Goal: Information Seeking & Learning: Find specific page/section

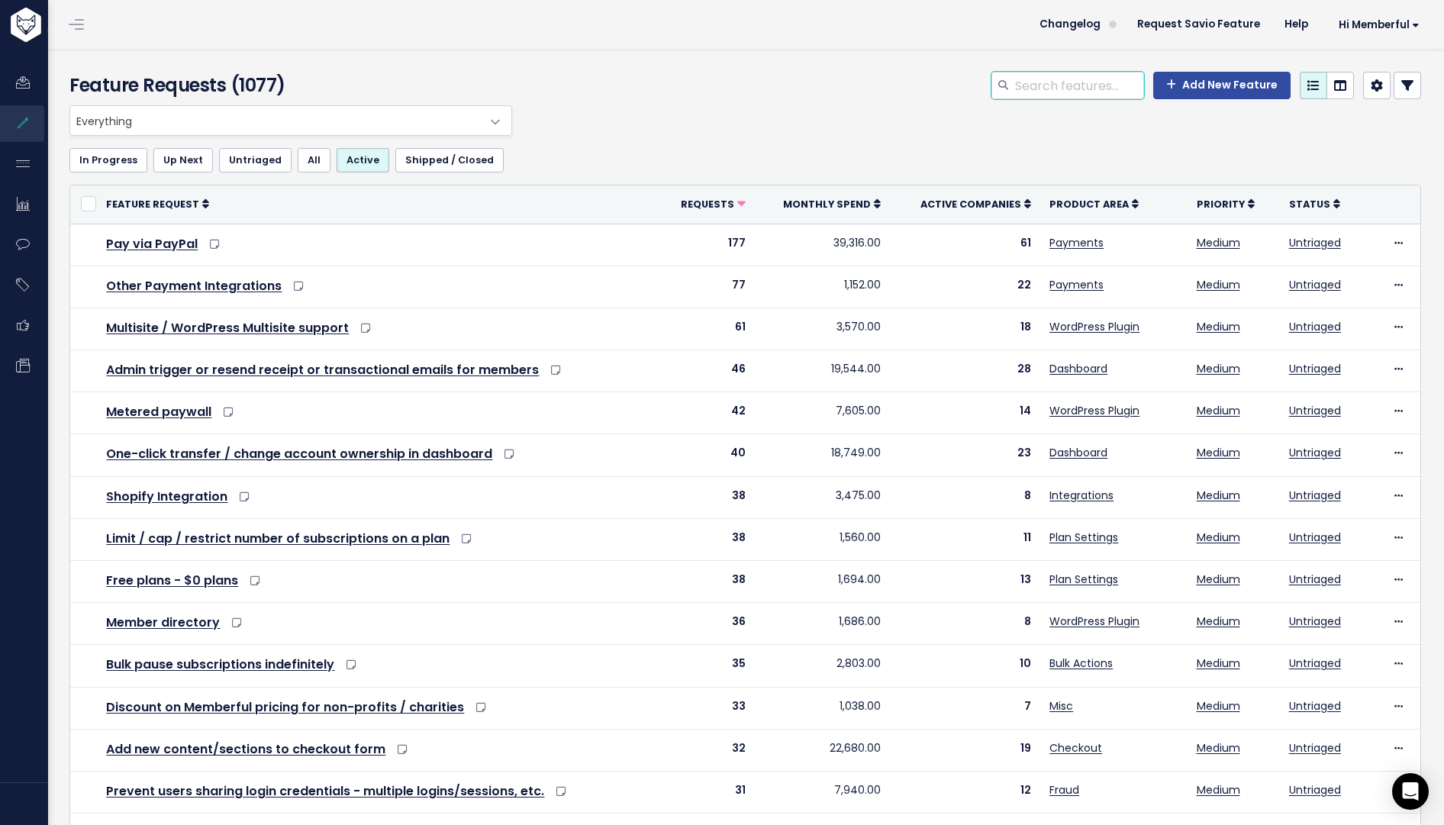
click at [1013, 92] on input "search" at bounding box center [1078, 85] width 131 height 27
type input "unreachable"
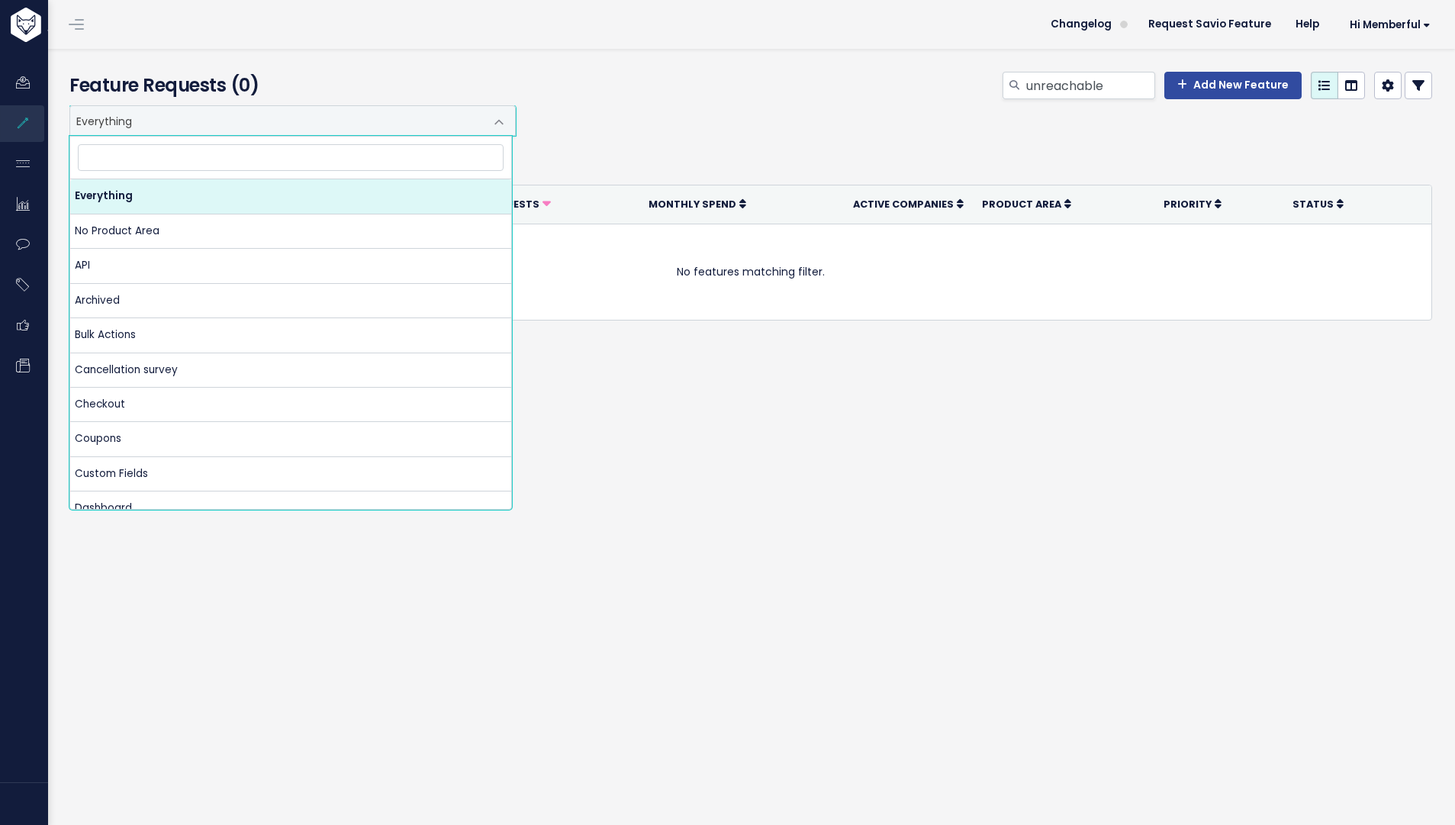
click at [493, 115] on span at bounding box center [499, 122] width 31 height 31
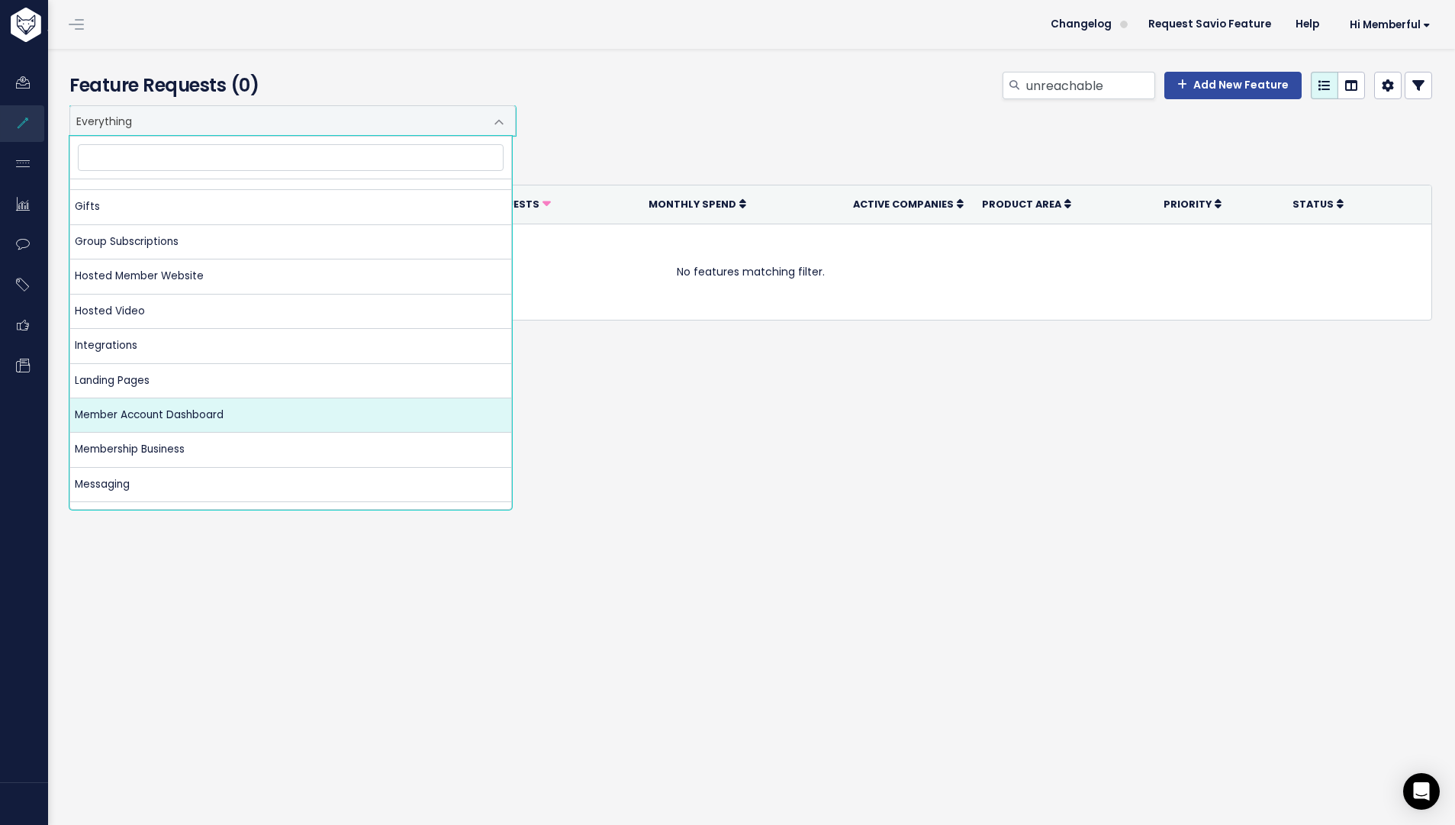
scroll to position [395, 0]
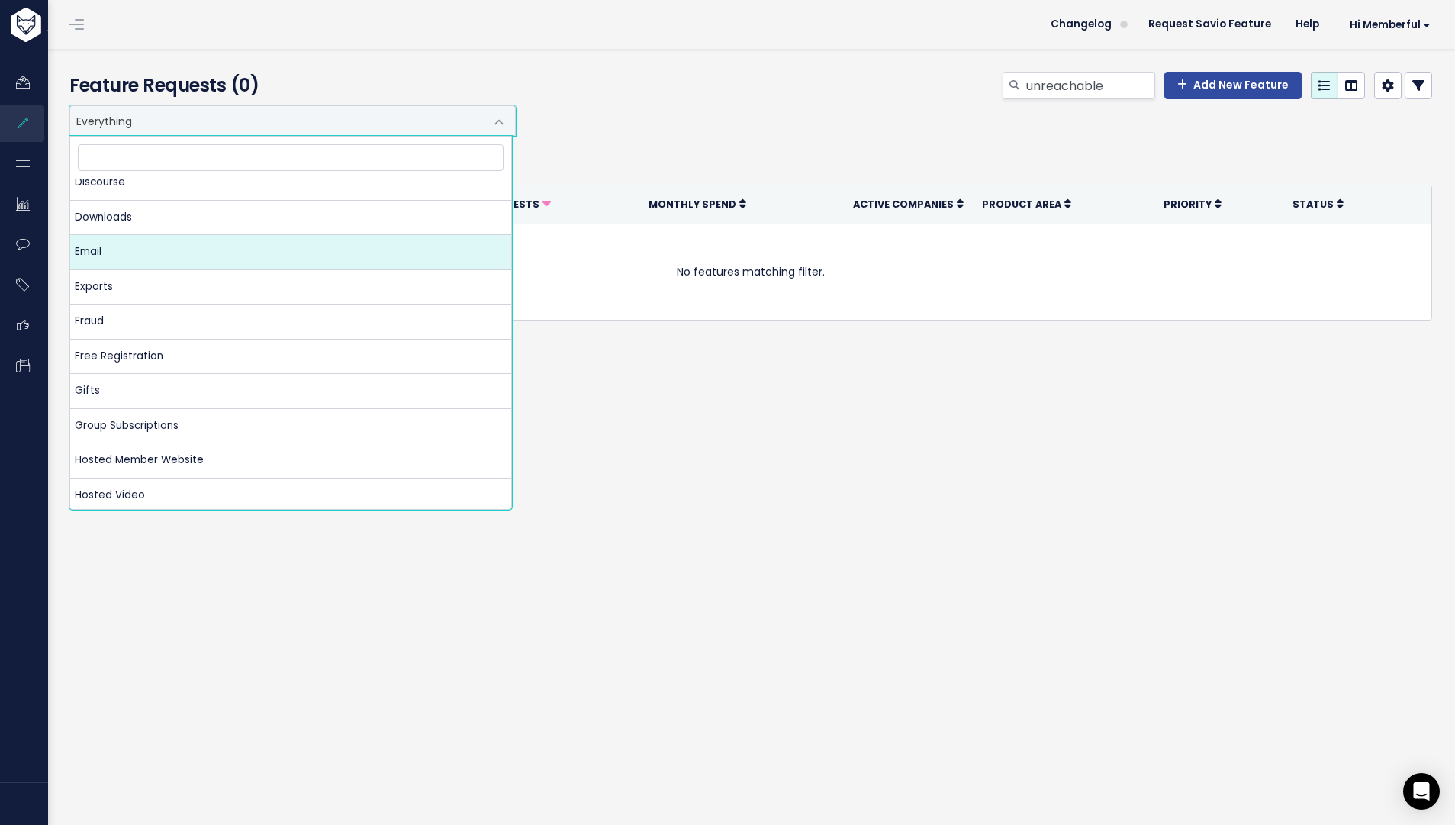
select select "MAIN:EMAIL"
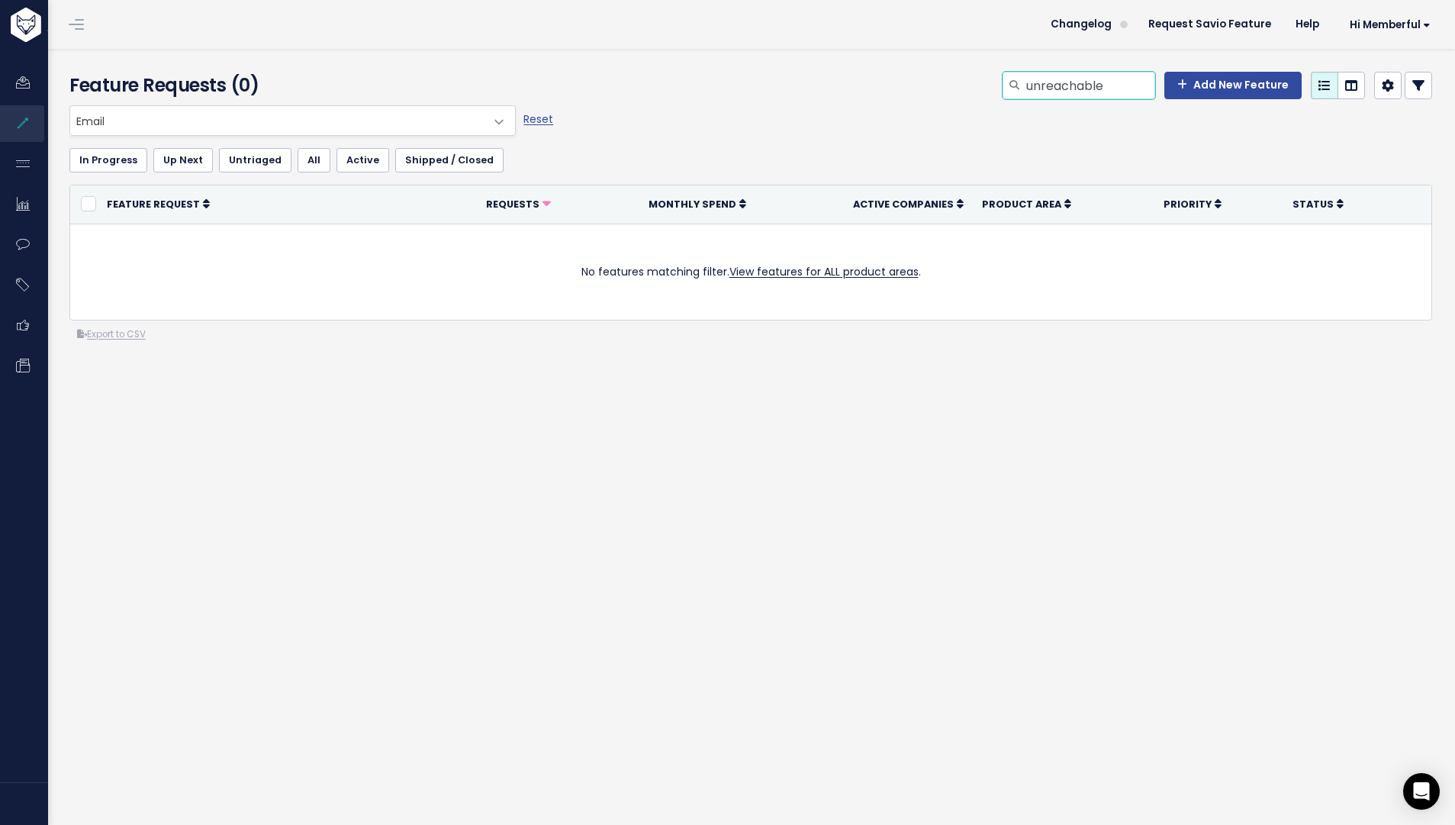
click at [1044, 97] on input "unreachable" at bounding box center [1090, 85] width 131 height 27
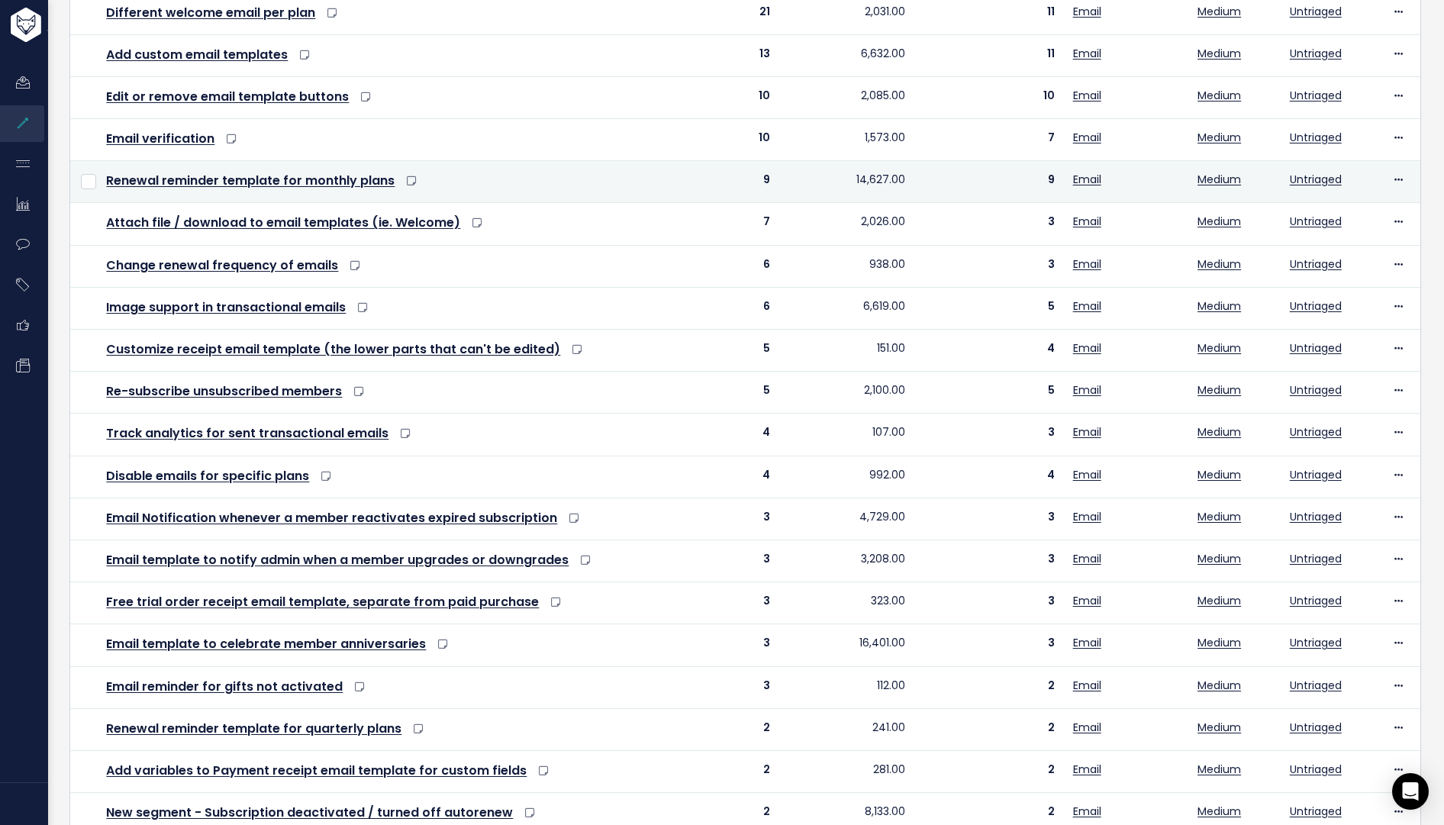
scroll to position [342, 0]
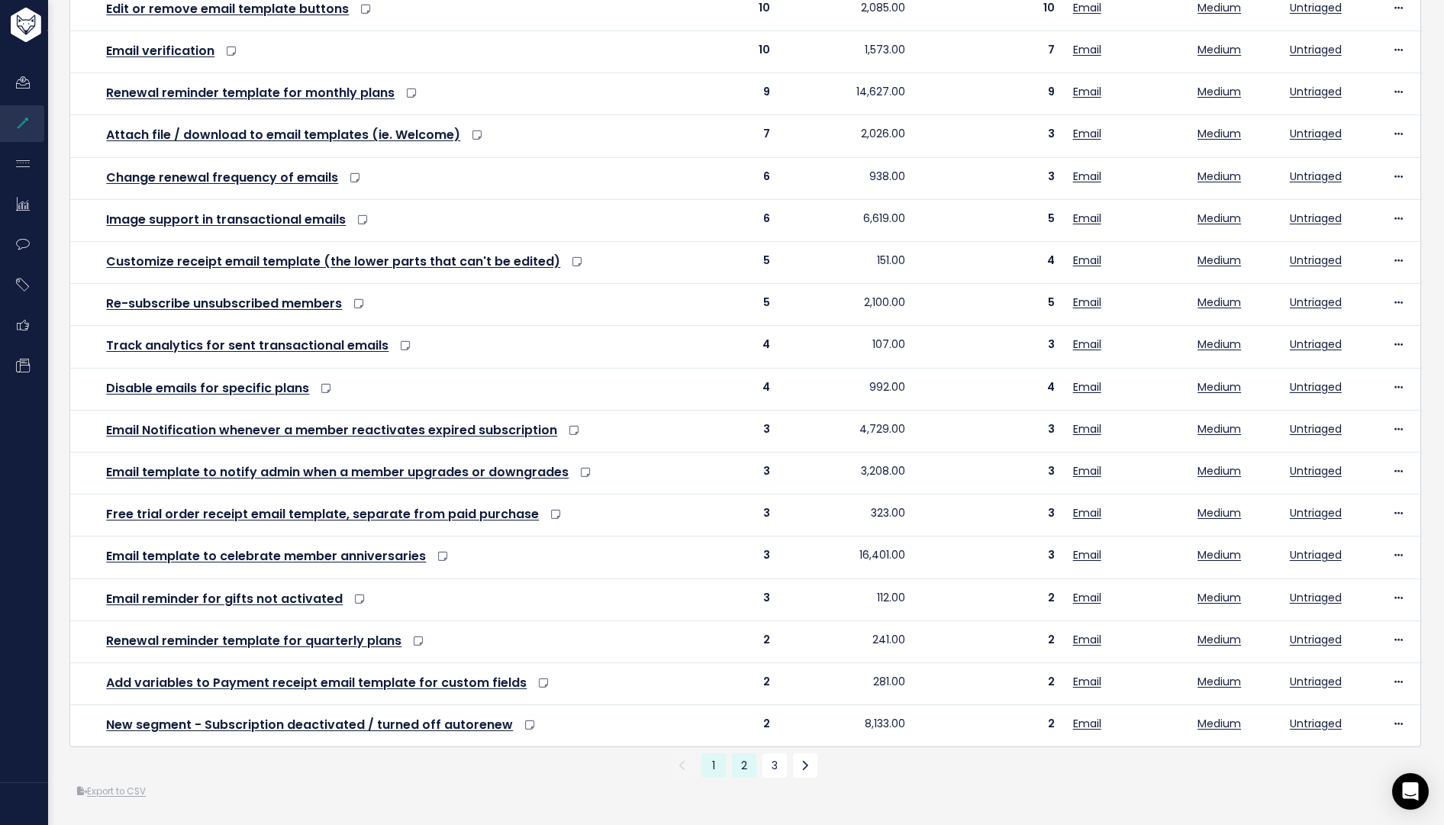
click at [743, 754] on link "2" at bounding box center [744, 765] width 24 height 24
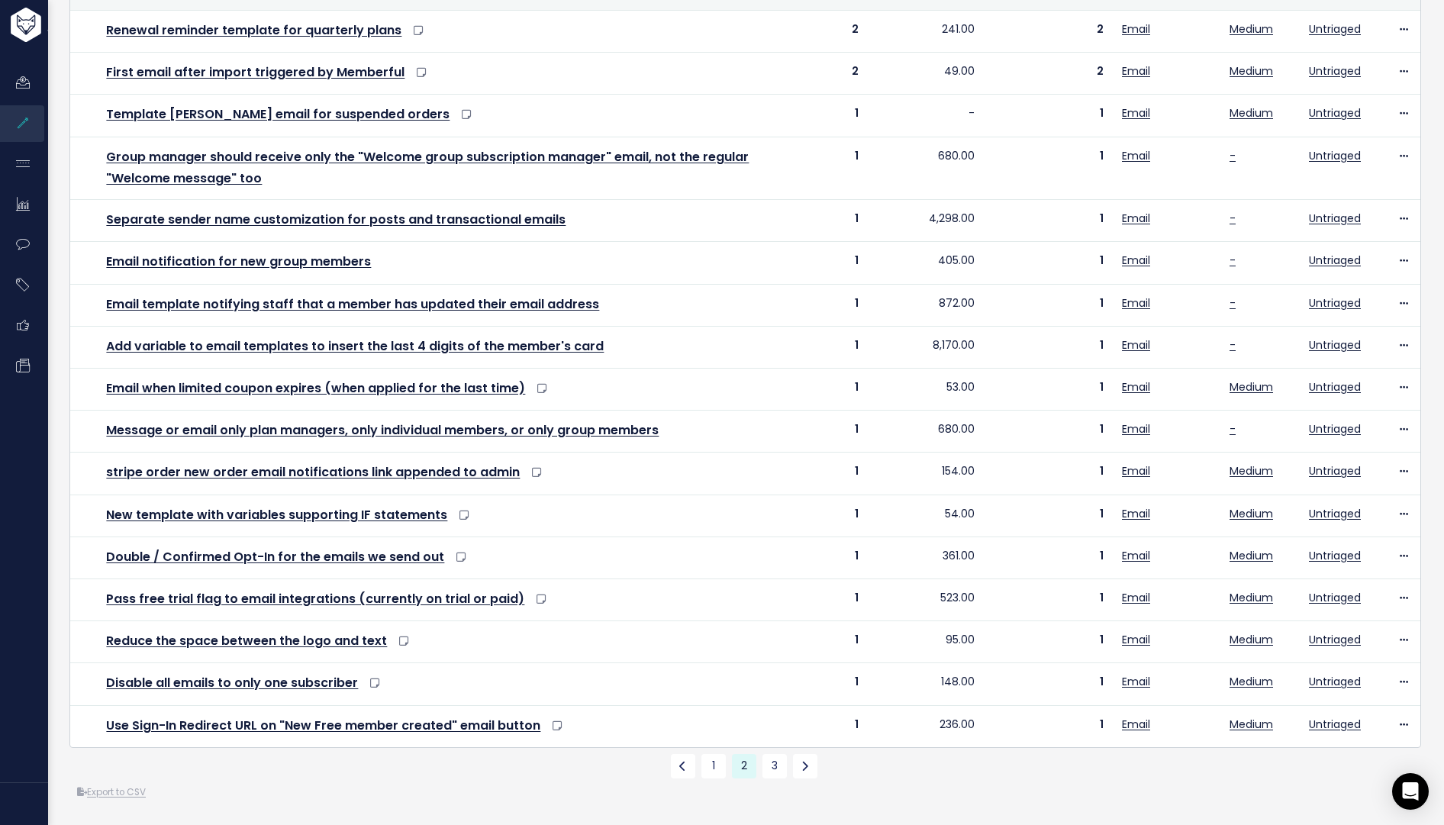
scroll to position [363, 0]
click at [772, 755] on link "3" at bounding box center [774, 766] width 24 height 24
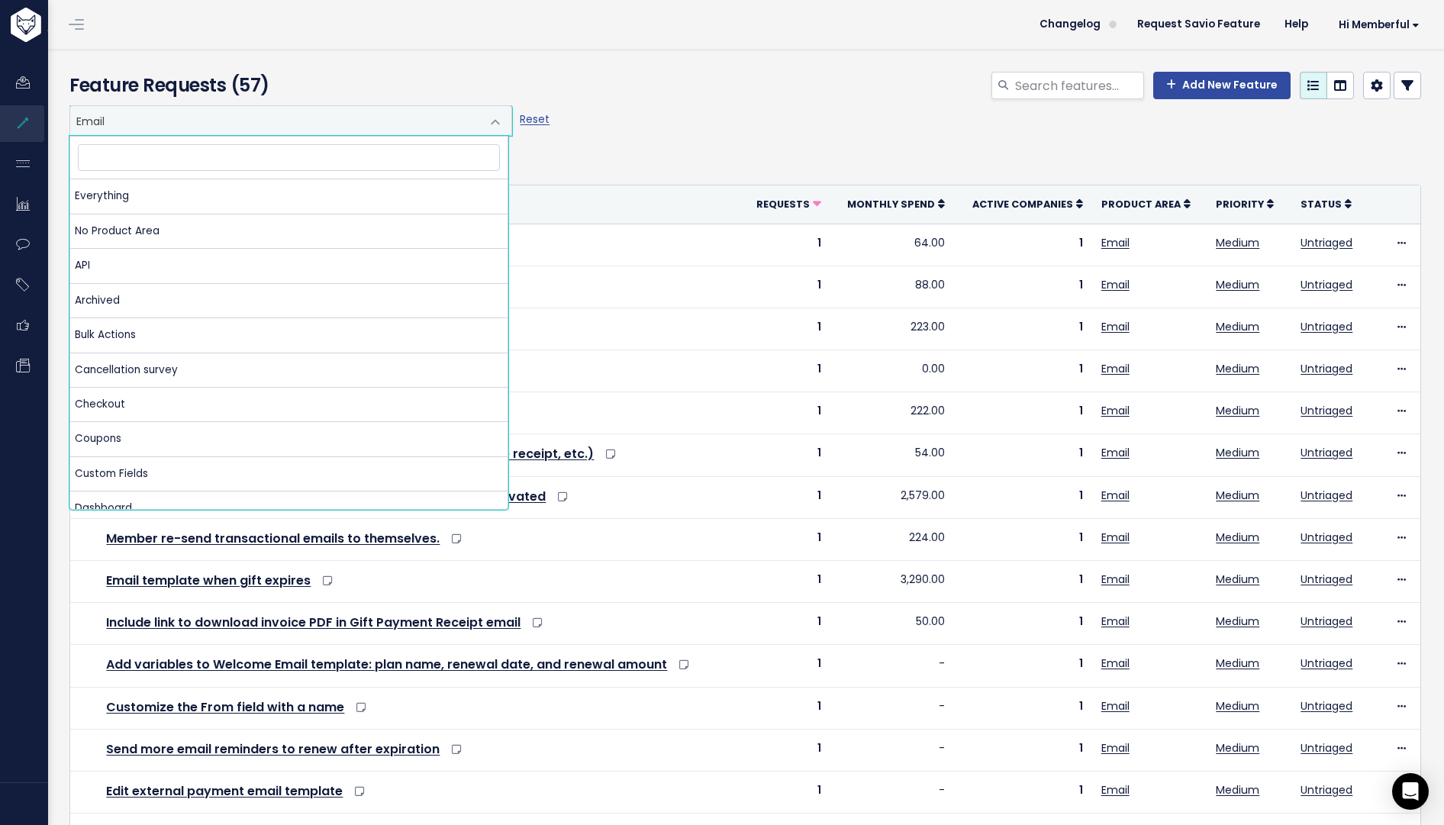
click at [444, 124] on span "Email" at bounding box center [275, 120] width 411 height 29
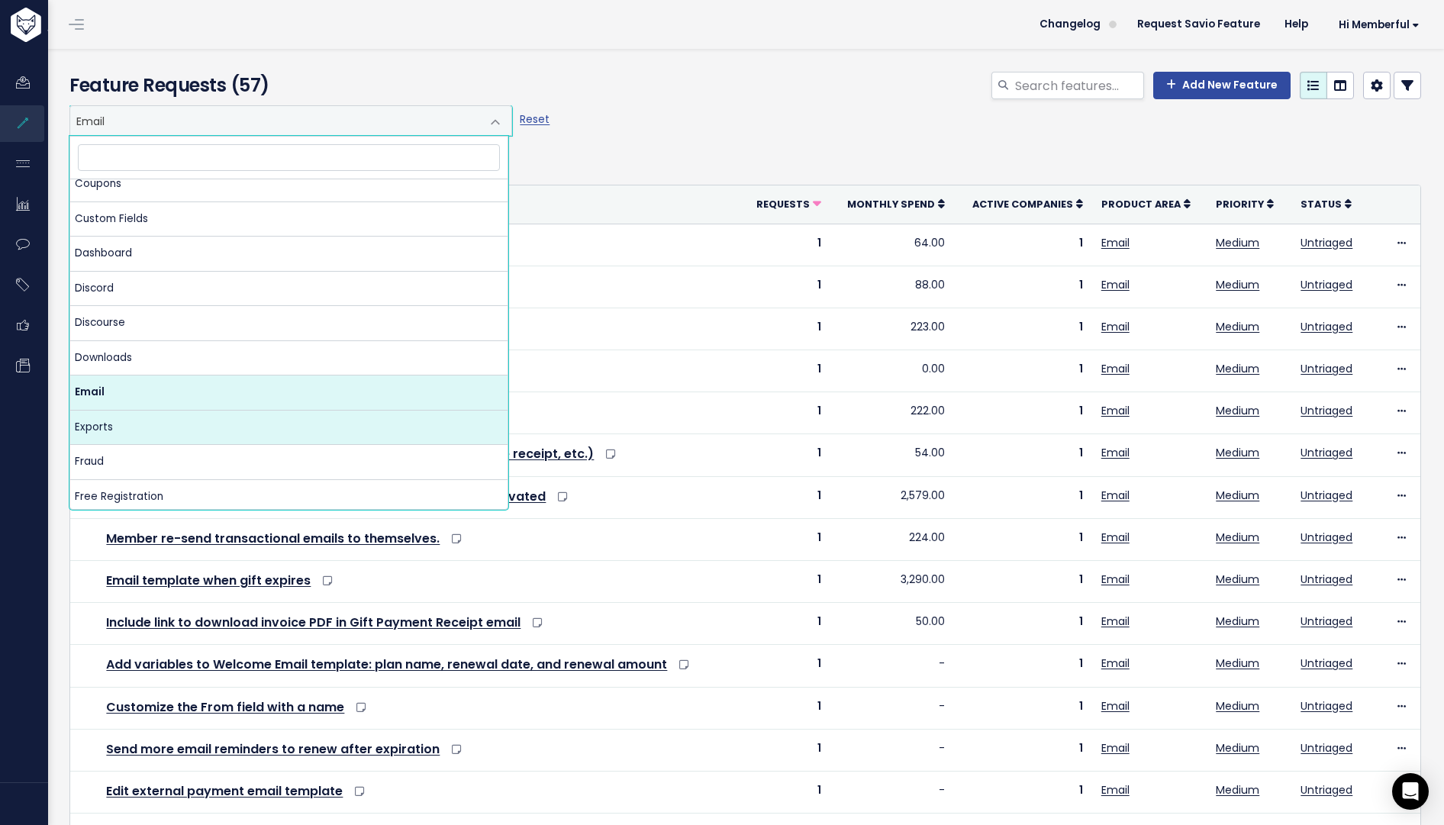
scroll to position [255, 0]
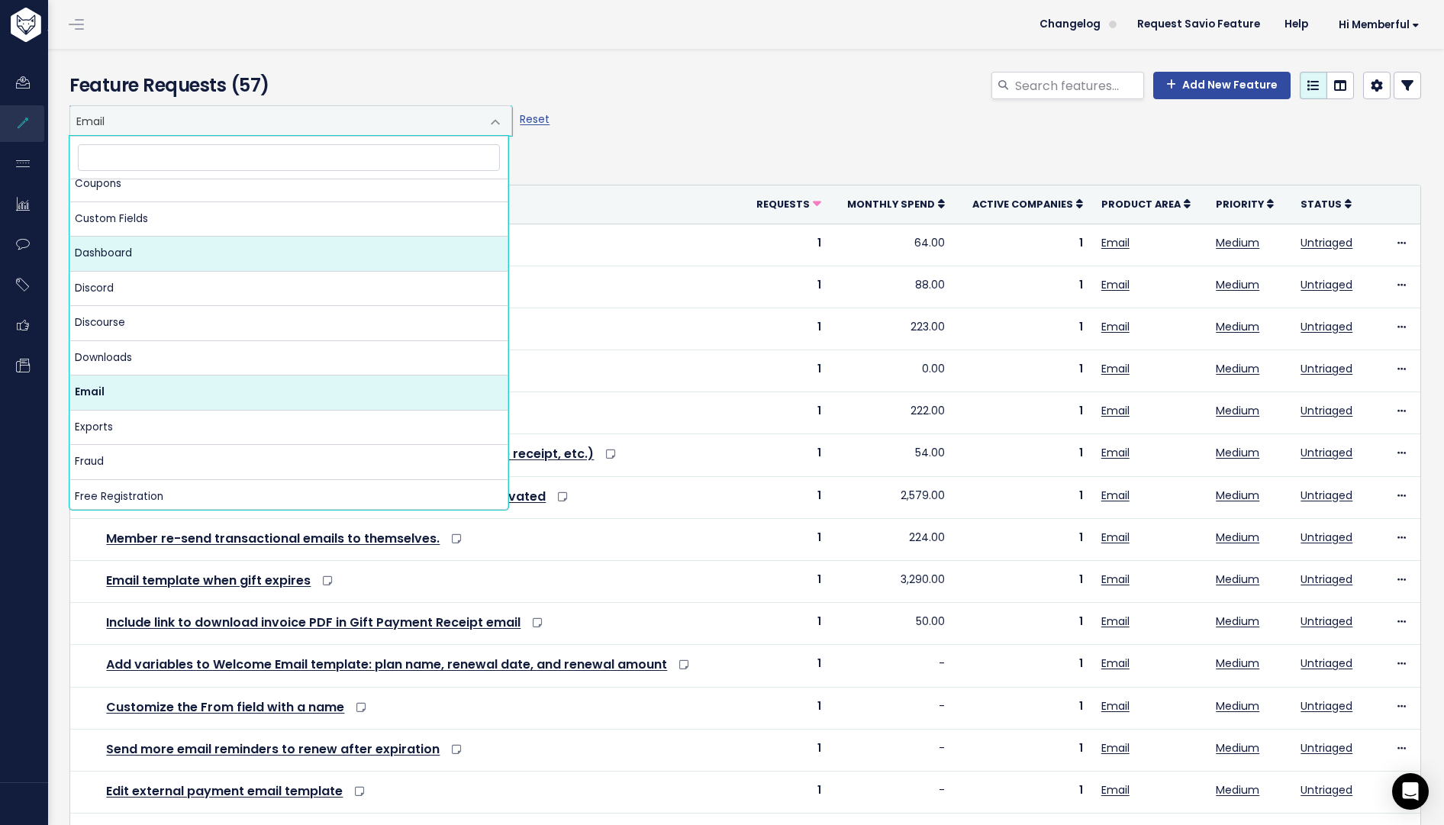
select select "MAIN:DASHBOARD"
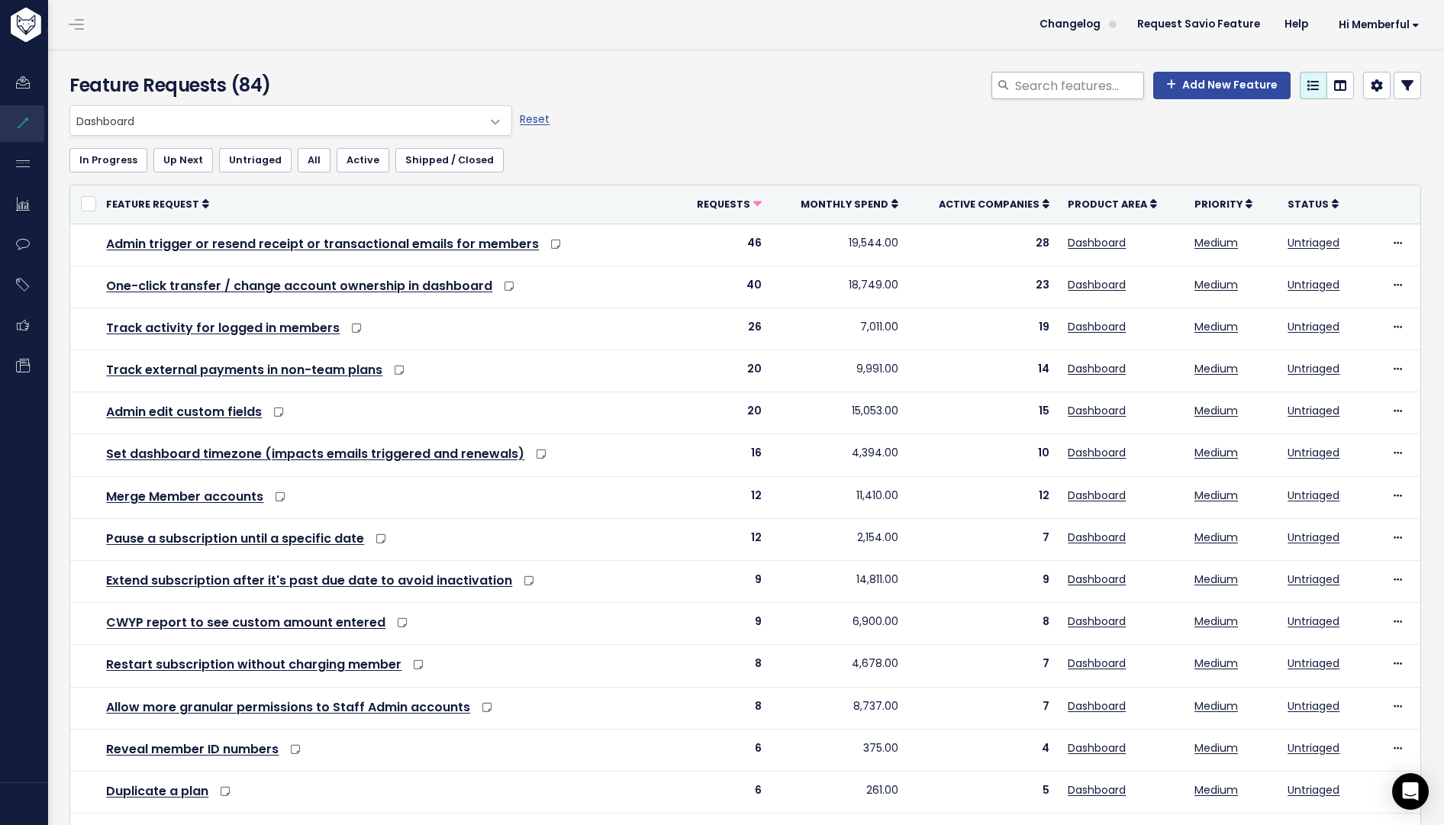
click at [1006, 92] on div at bounding box center [1067, 85] width 153 height 27
click at [1042, 86] on input "search" at bounding box center [1078, 85] width 131 height 27
type input "bounced"
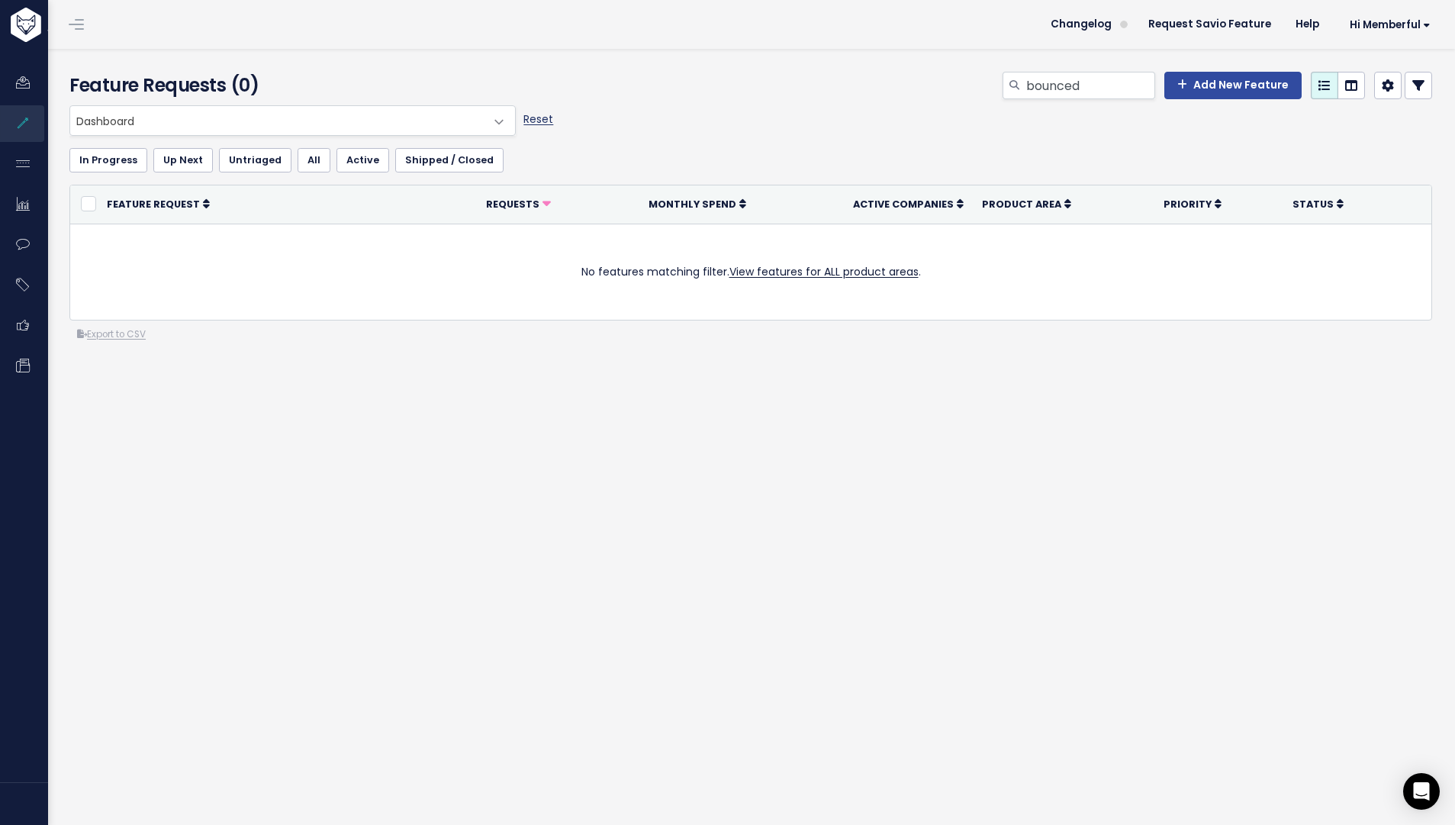
click at [534, 121] on link "Reset" at bounding box center [539, 118] width 30 height 15
select select ":"
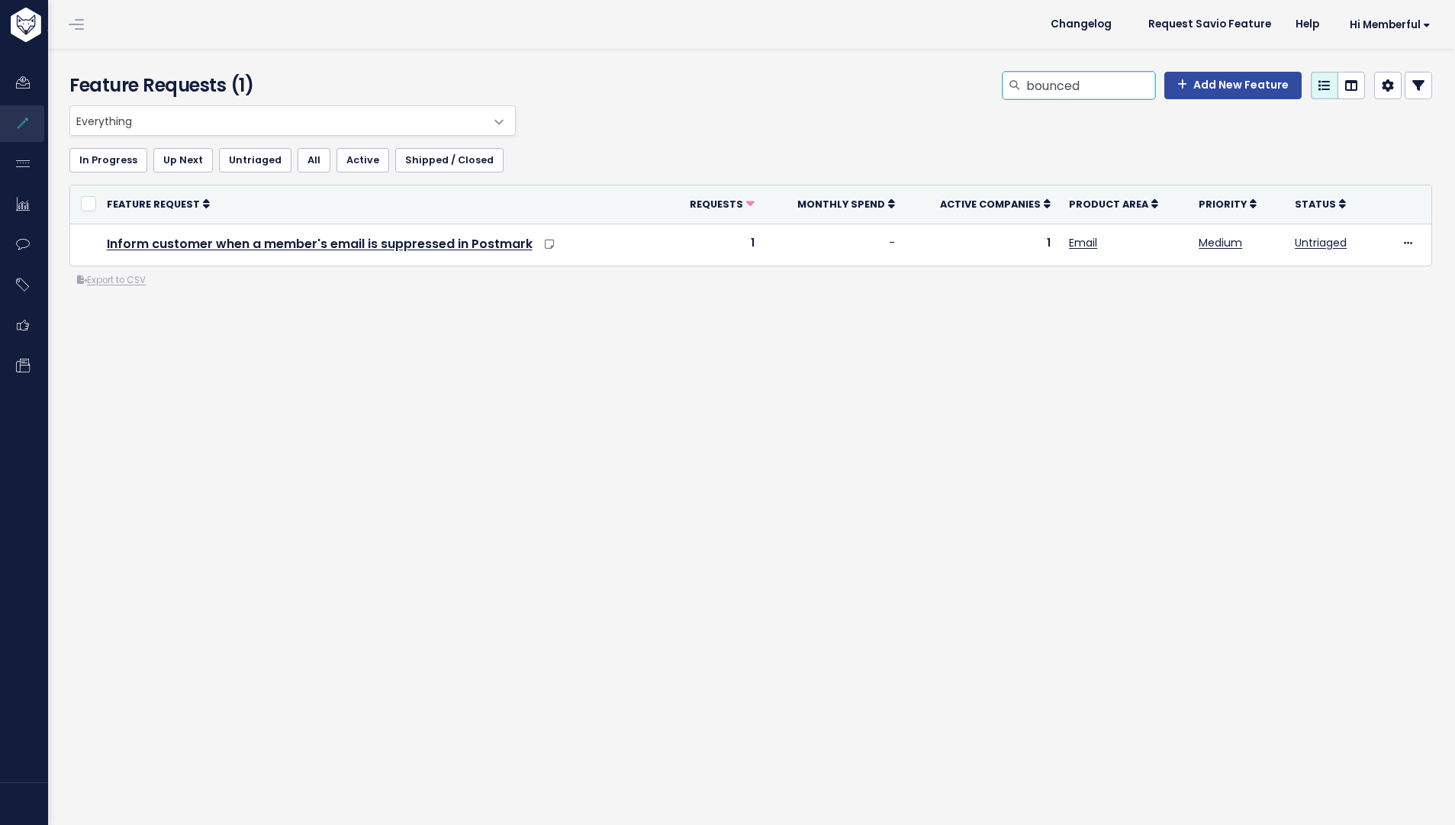
click at [1092, 88] on input "bounced" at bounding box center [1090, 85] width 131 height 27
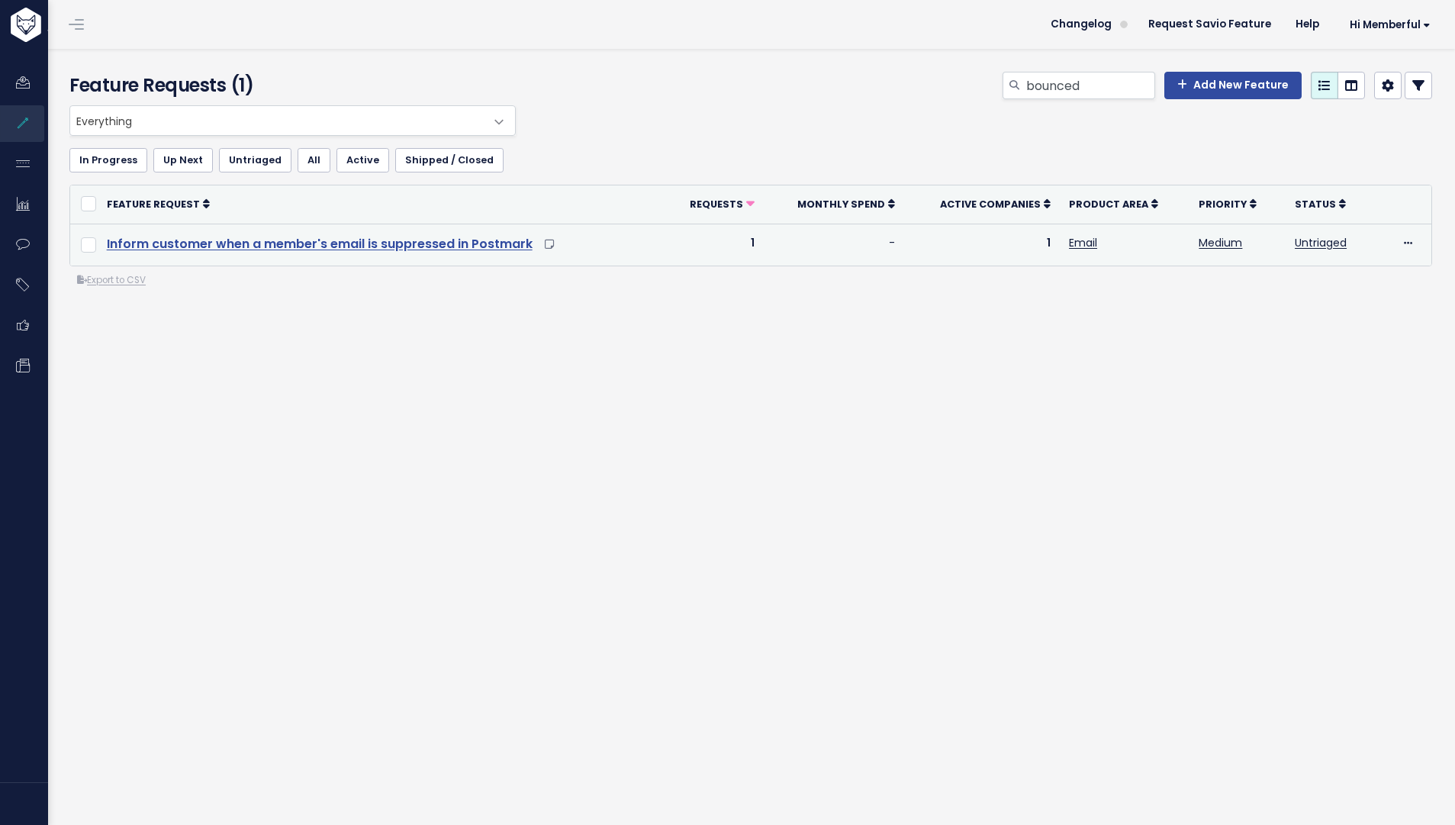
click at [491, 245] on link "Inform customer when a member's email is suppressed in Postmark" at bounding box center [320, 244] width 426 height 18
